Goal: Task Accomplishment & Management: Manage account settings

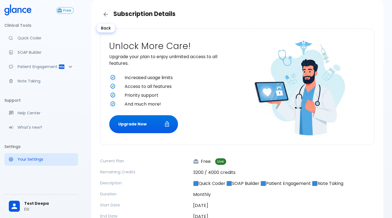
click at [108, 16] on icon "Back" at bounding box center [105, 14] width 7 height 7
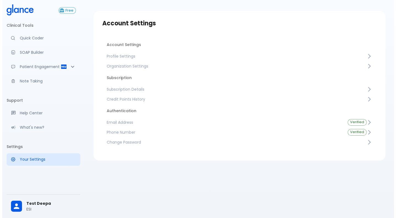
scroll to position [13, 0]
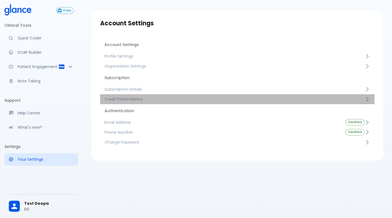
click at [162, 102] on link "Credit Points History" at bounding box center [237, 99] width 274 height 10
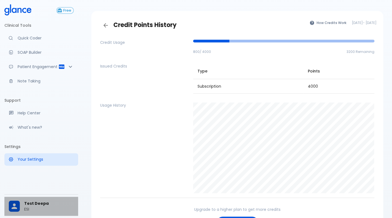
click at [26, 210] on p "ESI" at bounding box center [49, 209] width 50 height 6
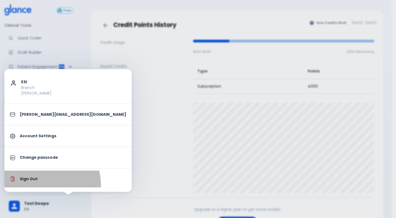
click at [38, 185] on li "Sign Out" at bounding box center [67, 178] width 127 height 17
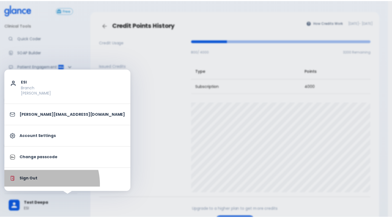
scroll to position [6, 0]
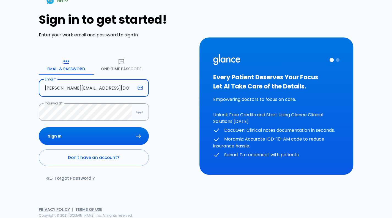
click at [90, 88] on input "[PERSON_NAME][EMAIL_ADDRESS][DOMAIN_NAME]" at bounding box center [87, 87] width 97 height 17
click at [97, 90] on input "[PERSON_NAME][EMAIL_ADDRESS][DOMAIN_NAME]" at bounding box center [87, 87] width 97 height 17
type input "[PERSON_NAME][EMAIL_ADDRESS][DOMAIN_NAME]"
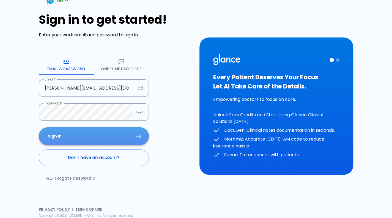
click at [105, 138] on button "Sign In" at bounding box center [94, 136] width 110 height 18
